Goal: Information Seeking & Learning: Learn about a topic

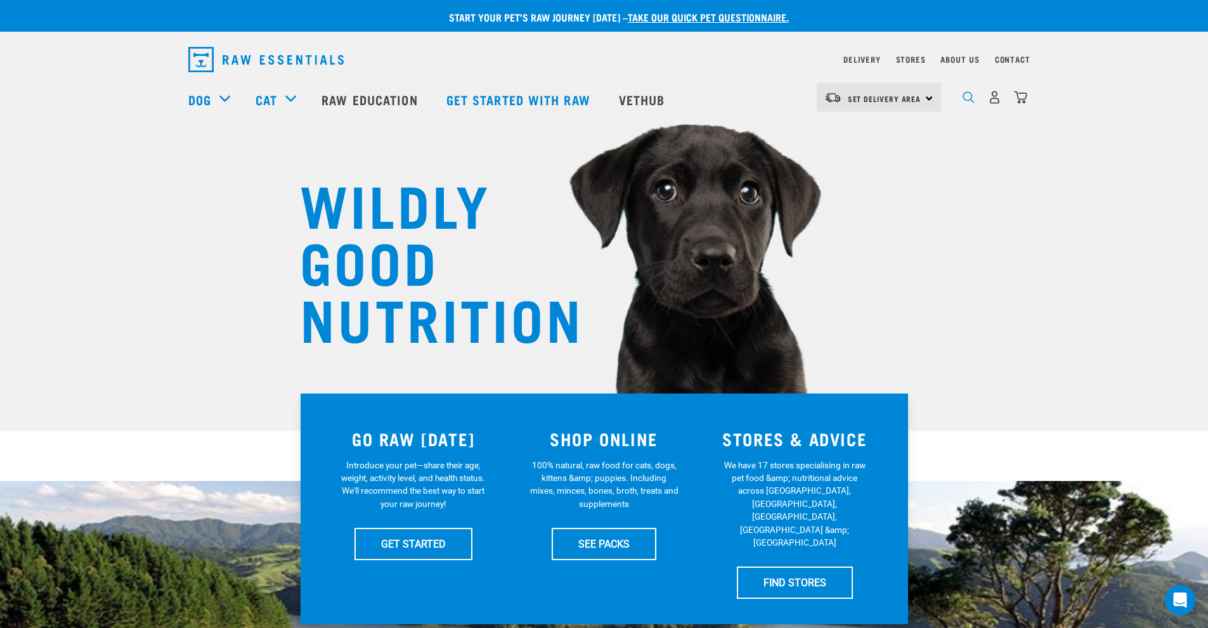
click at [966, 98] on img "dropdown navigation" at bounding box center [969, 97] width 12 height 12
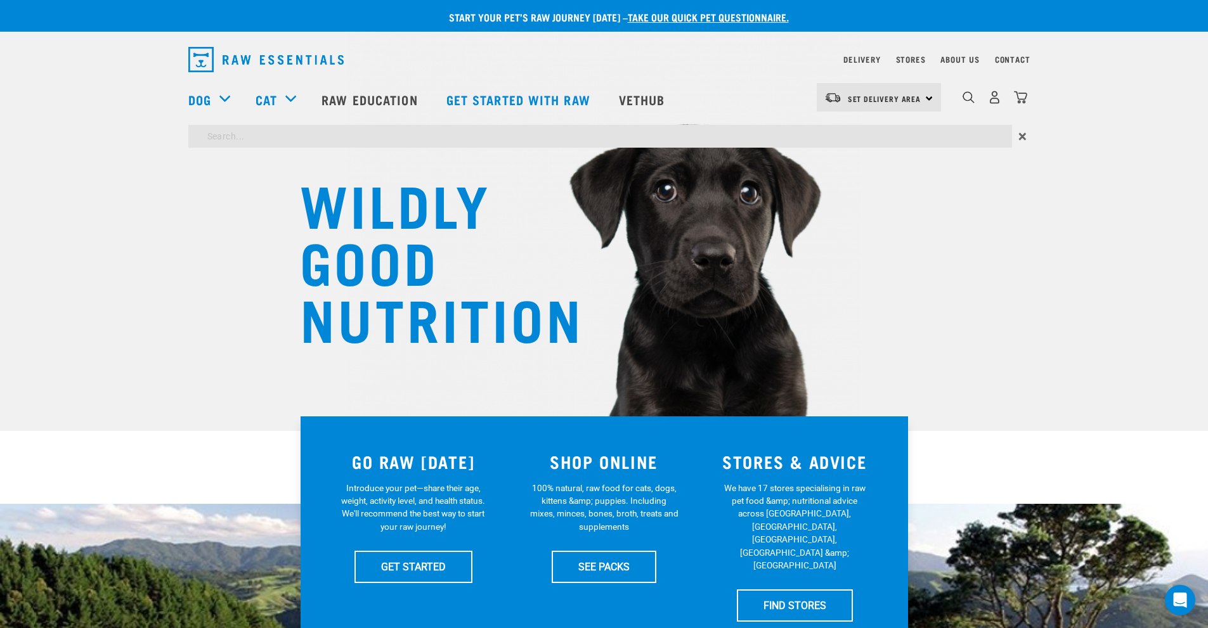
click at [751, 122] on div "Dog Shop All Dog Get Started Packs Wildly Good Meal Packs Shop By Category" at bounding box center [608, 99] width 840 height 51
click at [746, 143] on input "search" at bounding box center [600, 136] width 824 height 23
type input "BROTH"
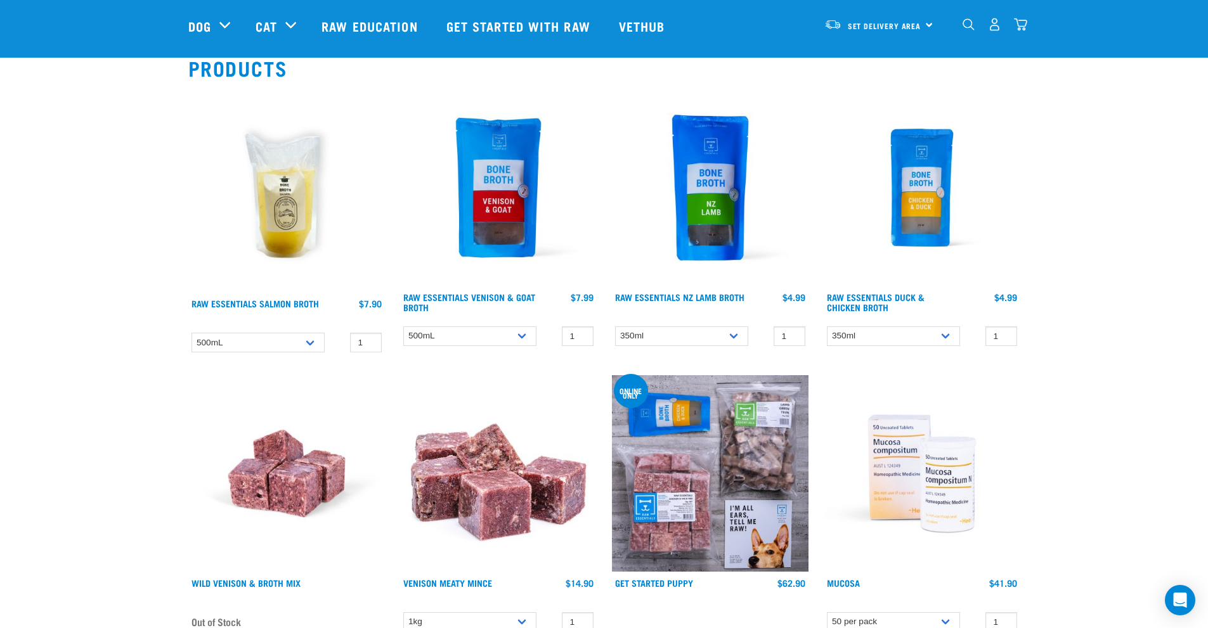
scroll to position [127, 0]
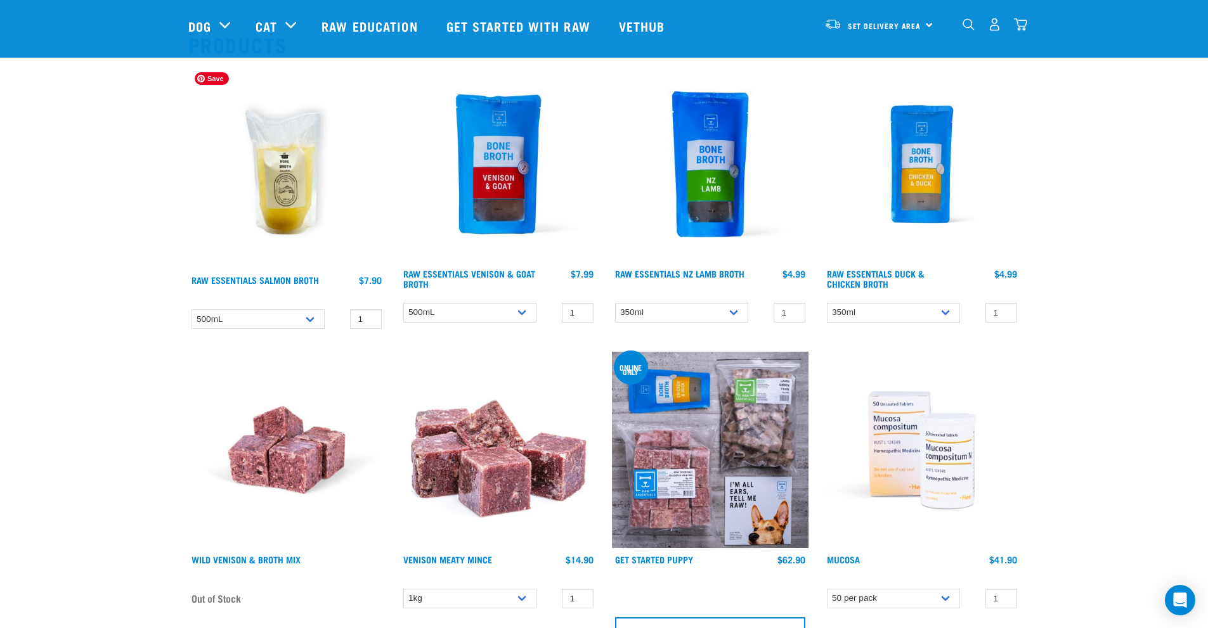
click at [270, 152] on img at bounding box center [286, 167] width 197 height 203
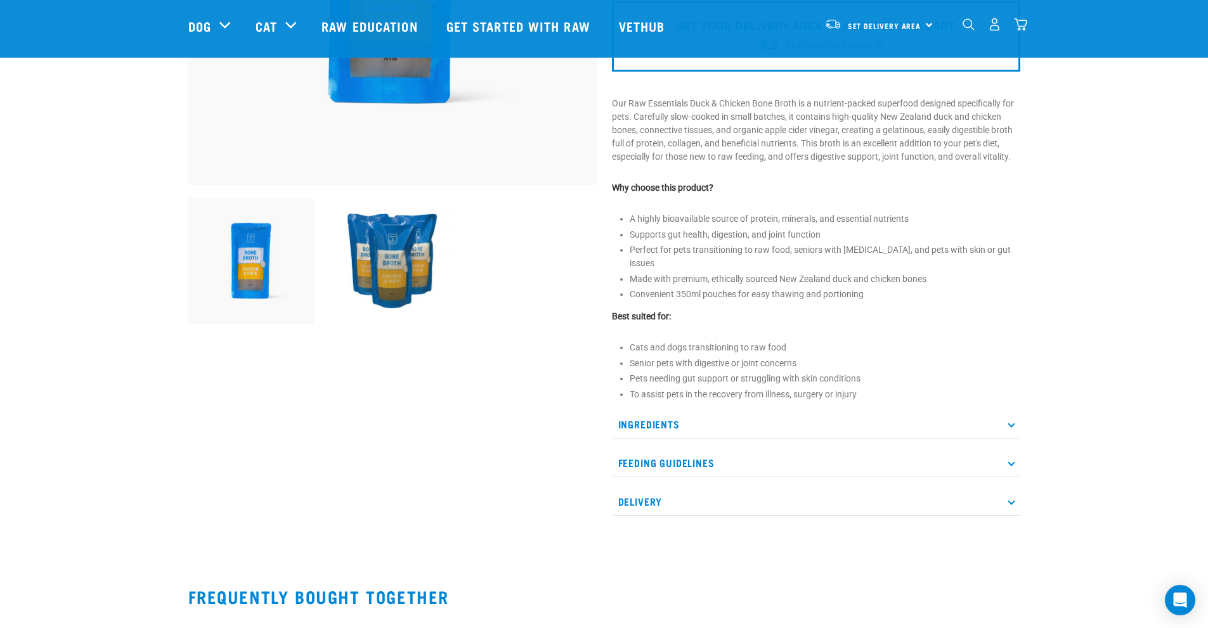
scroll to position [444, 0]
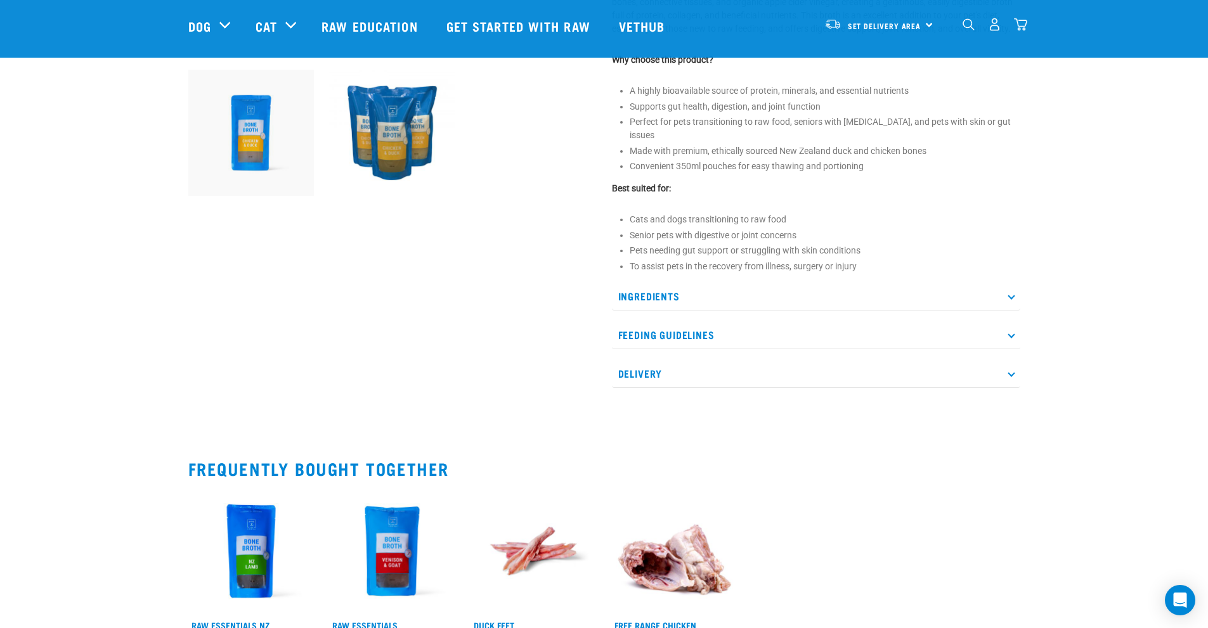
click at [719, 282] on p "Ingredients" at bounding box center [816, 296] width 408 height 29
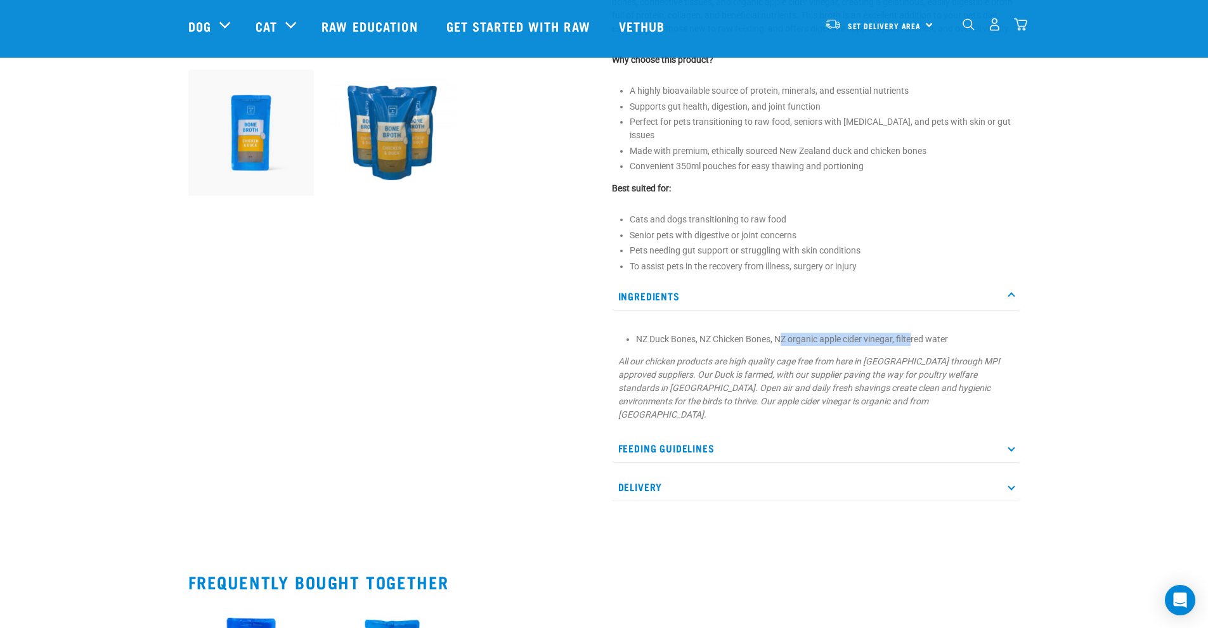
drag, startPoint x: 785, startPoint y: 318, endPoint x: 914, endPoint y: 325, distance: 128.9
click at [914, 325] on div "NZ Duck Bones, NZ Chicken Bones, NZ organic apple cider vinegar, filtered water…" at bounding box center [816, 373] width 408 height 110
click at [837, 333] on li "NZ Duck Bones, NZ Chicken Bones, NZ organic apple cider vinegar, filtered water" at bounding box center [825, 339] width 378 height 13
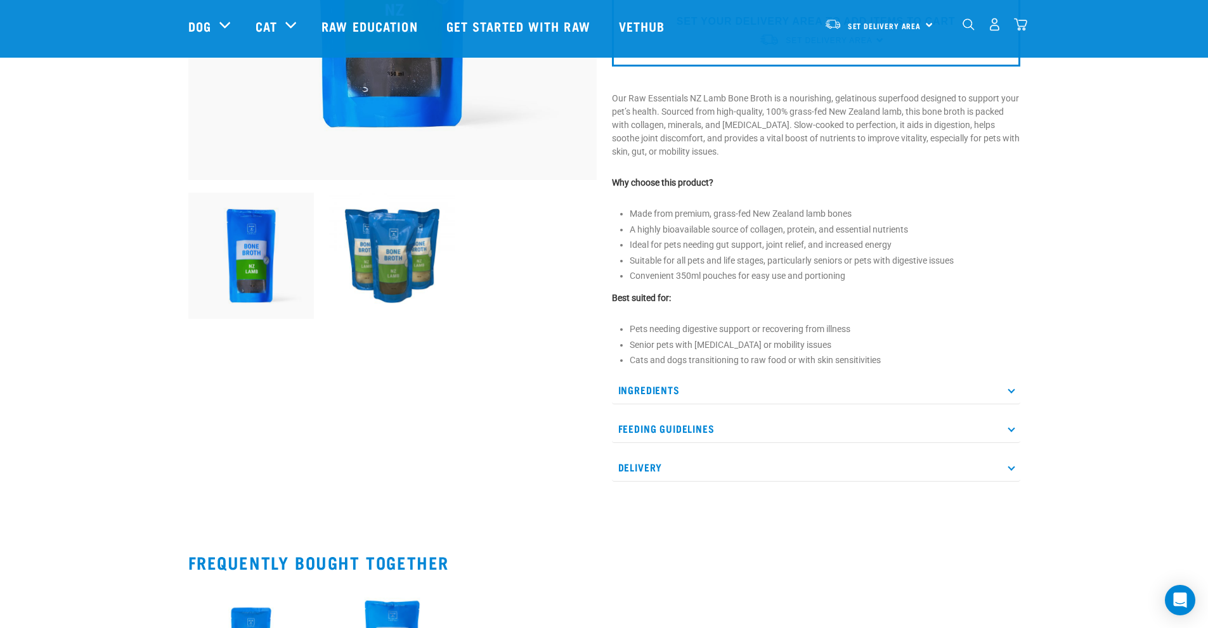
scroll to position [380, 0]
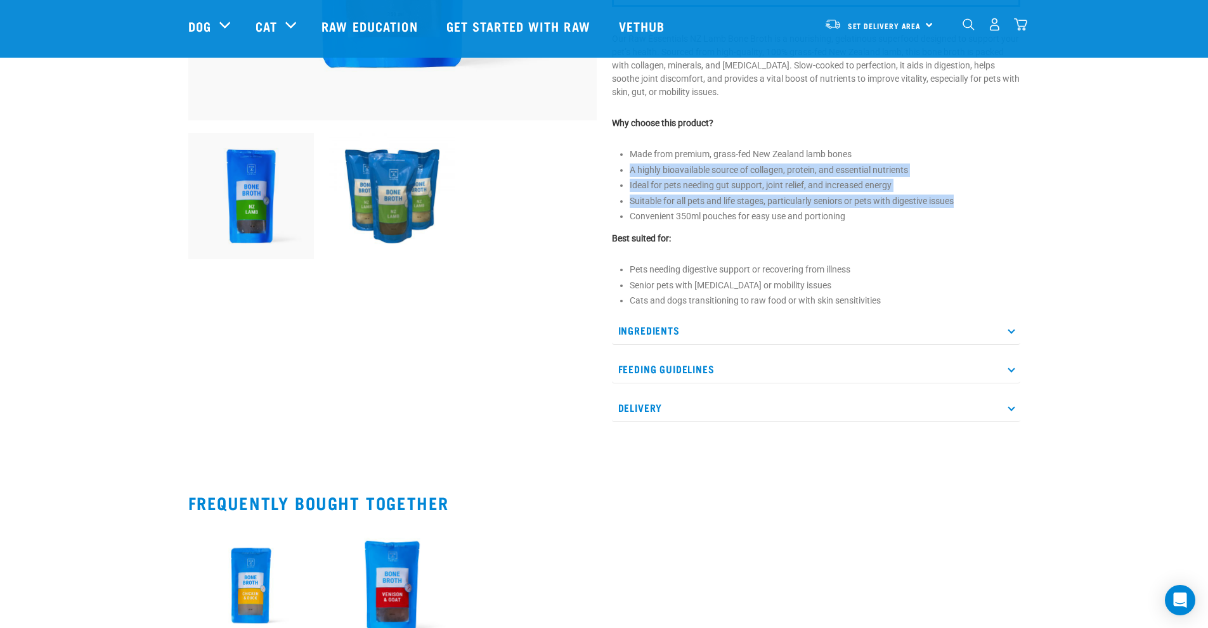
drag, startPoint x: 973, startPoint y: 200, endPoint x: 959, endPoint y: 139, distance: 61.8
click at [959, 139] on div "Raw Essentials NZ Lamb Broth 1" at bounding box center [816, 67] width 424 height 745
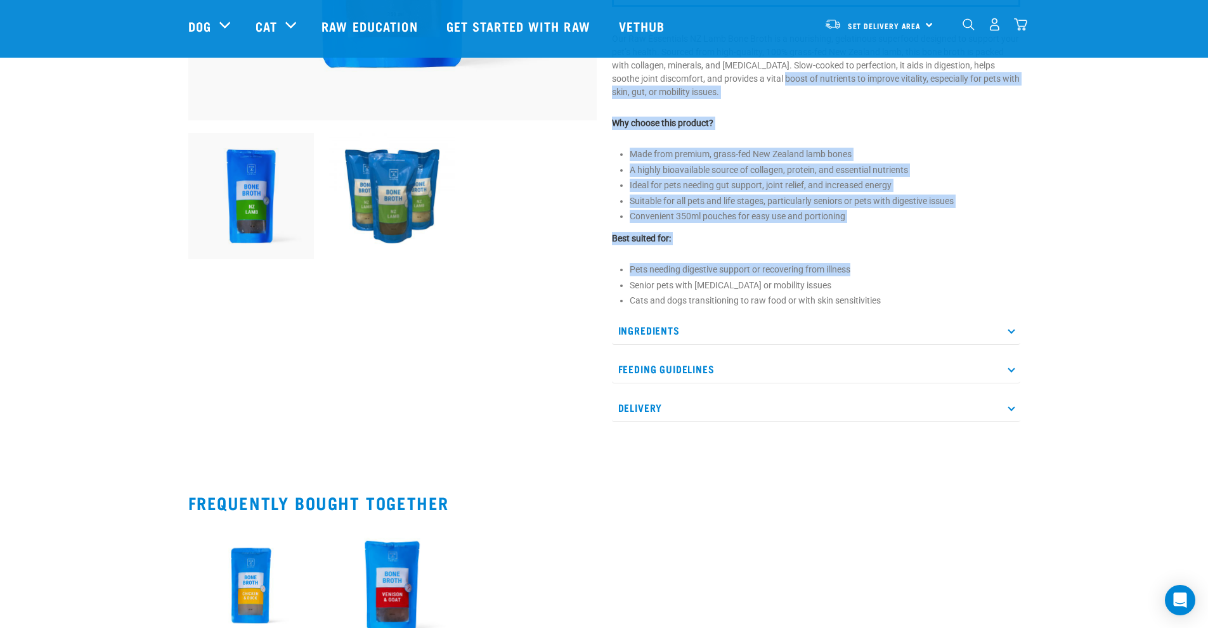
drag, startPoint x: 1075, startPoint y: 266, endPoint x: 771, endPoint y: 74, distance: 359.4
click at [771, 74] on div "Start your pet’s raw journey today – take our quick pet questionnaire. Delivery…" at bounding box center [604, 171] width 1208 height 1103
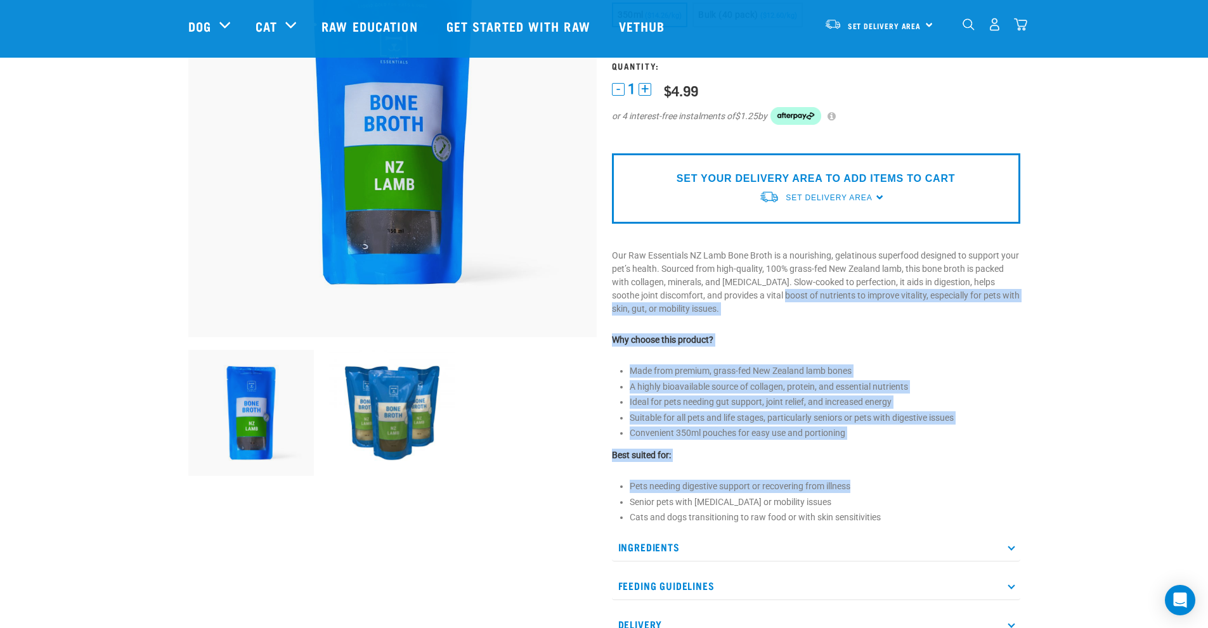
scroll to position [127, 0]
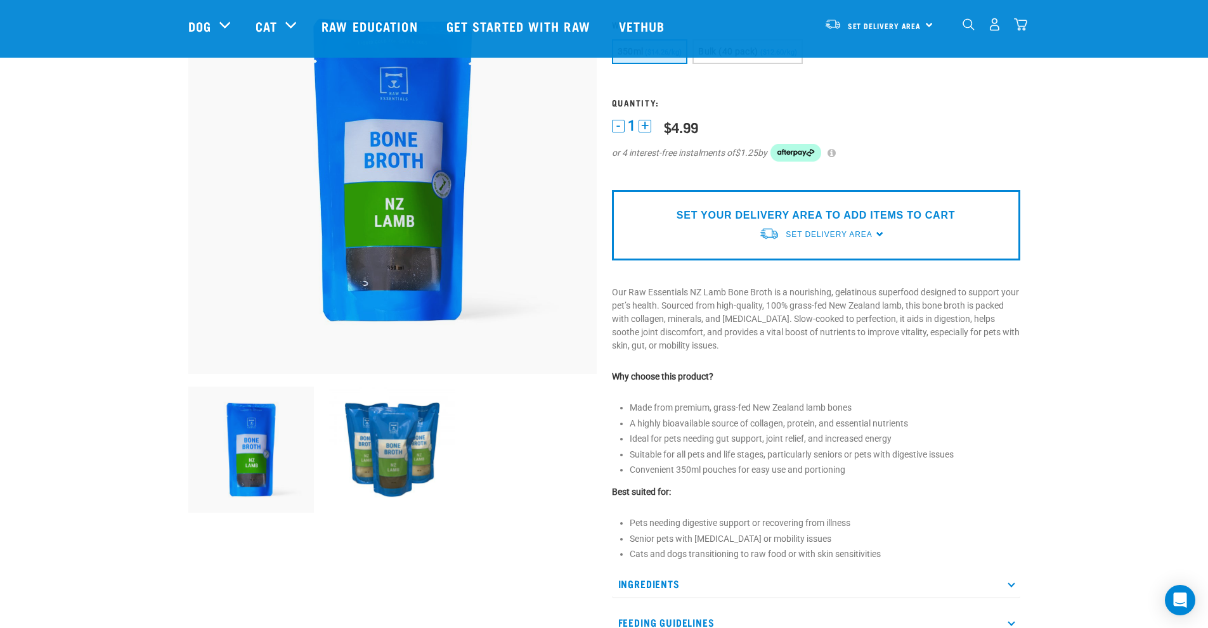
click at [1042, 202] on div "Start your pet’s raw journey today – take our quick pet questionnaire. Delivery…" at bounding box center [604, 424] width 1208 height 1103
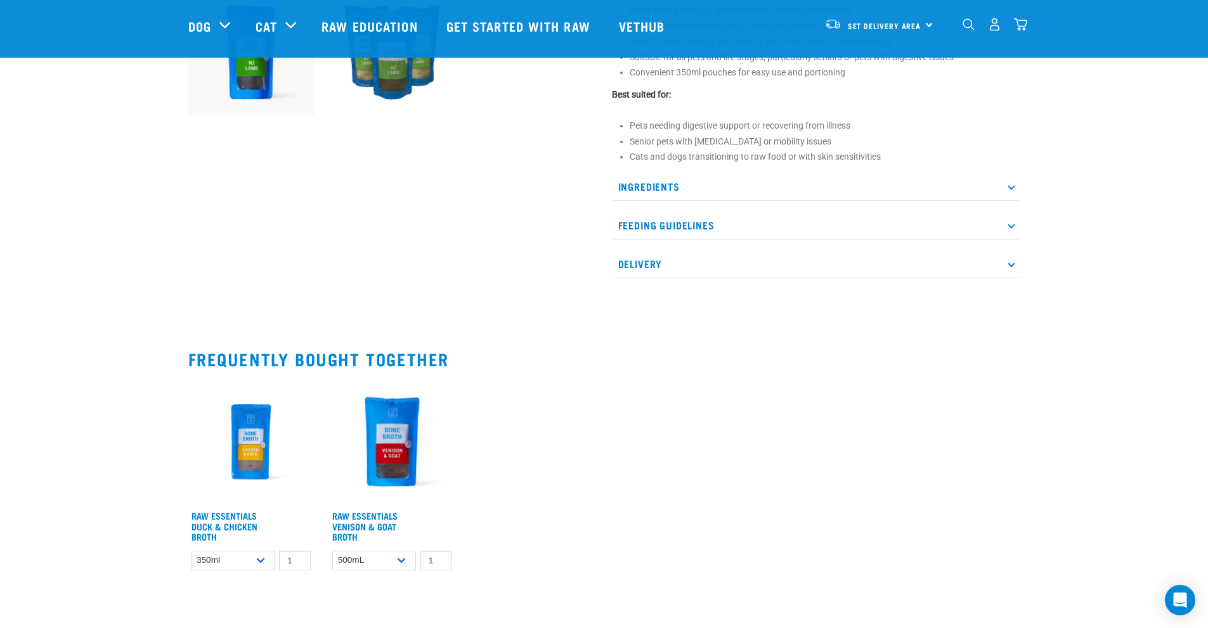
scroll to position [571, 0]
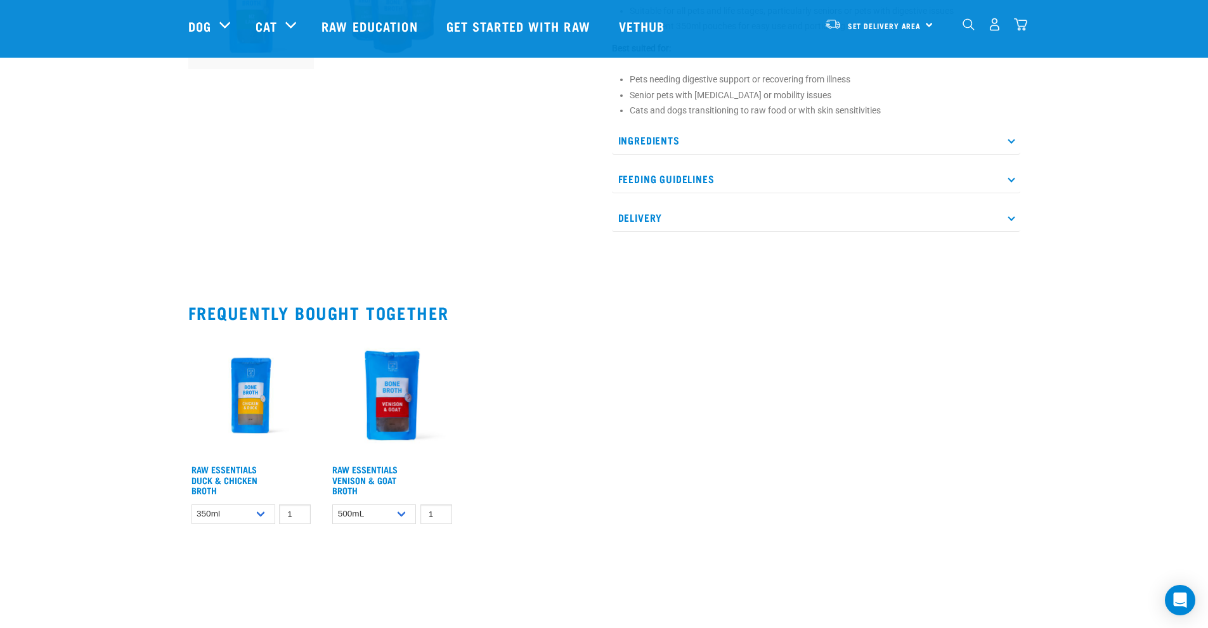
click at [666, 136] on p "Ingredients" at bounding box center [816, 140] width 408 height 29
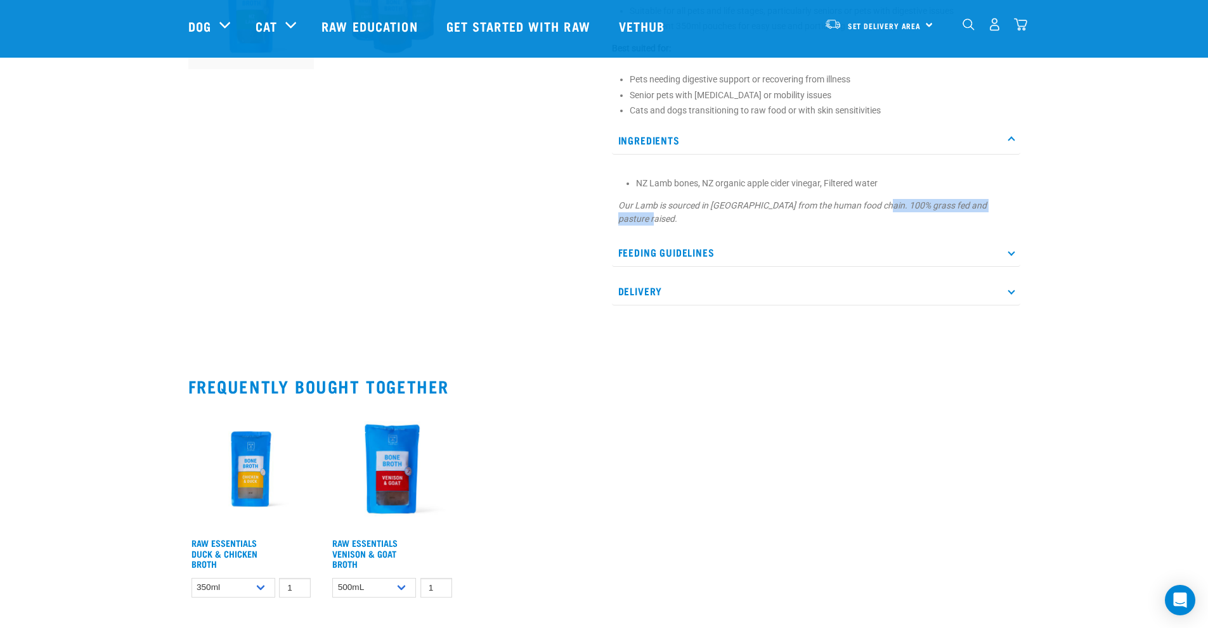
drag, startPoint x: 882, startPoint y: 201, endPoint x: 967, endPoint y: 219, distance: 86.8
click at [967, 219] on p "Our Lamb is sourced in New Zealand from the human food chain. 100% grass fed an…" at bounding box center [816, 212] width 396 height 27
click at [918, 204] on em "Our Lamb is sourced in New Zealand from the human food chain. 100% grass fed an…" at bounding box center [802, 211] width 368 height 23
click at [950, 212] on p "Our Lamb is sourced in New Zealand from the human food chain. 100% grass fed an…" at bounding box center [816, 212] width 396 height 27
click at [974, 212] on p "Our Lamb is sourced in New Zealand from the human food chain. 100% grass fed an…" at bounding box center [816, 212] width 396 height 27
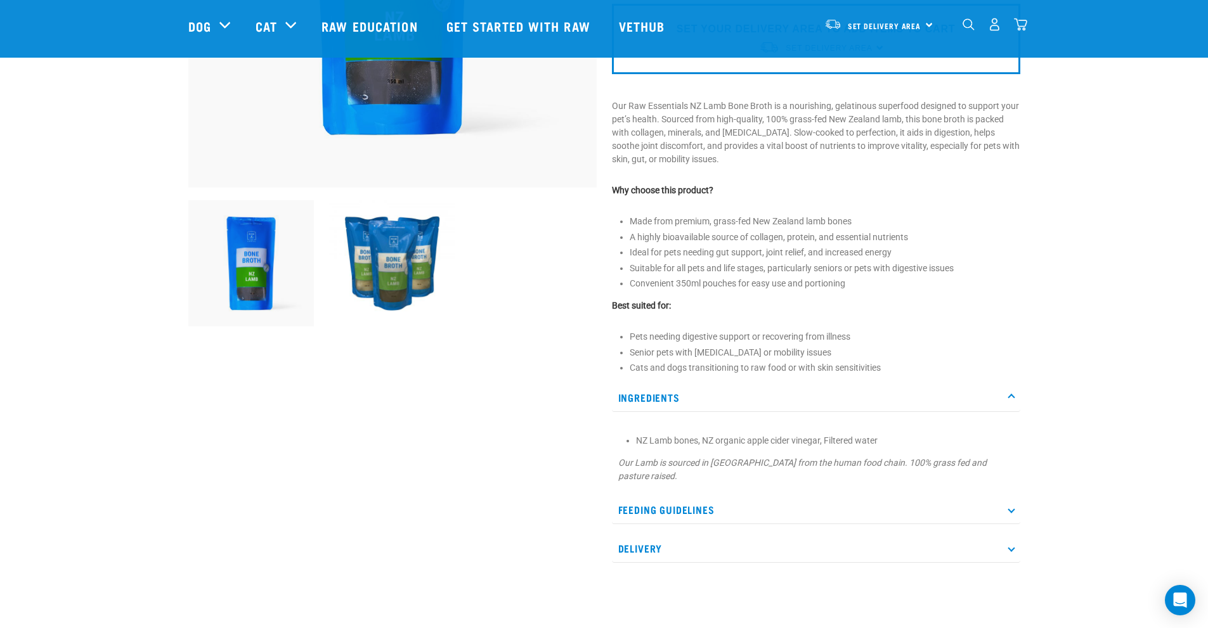
scroll to position [254, 0]
